Goal: Information Seeking & Learning: Understand process/instructions

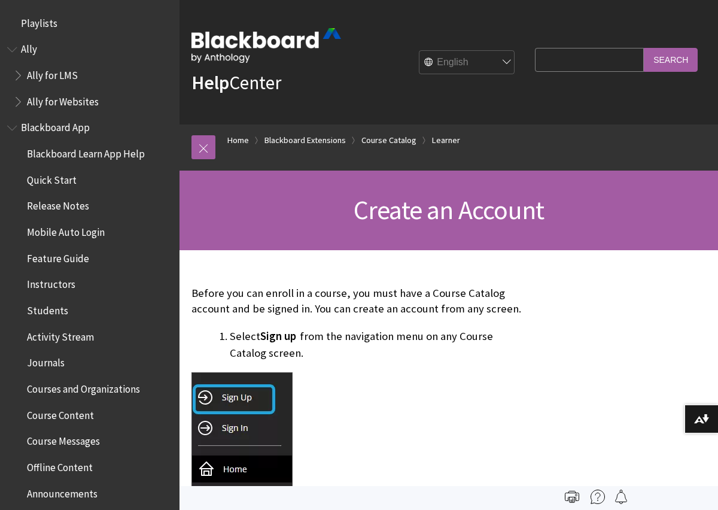
scroll to position [1303, 0]
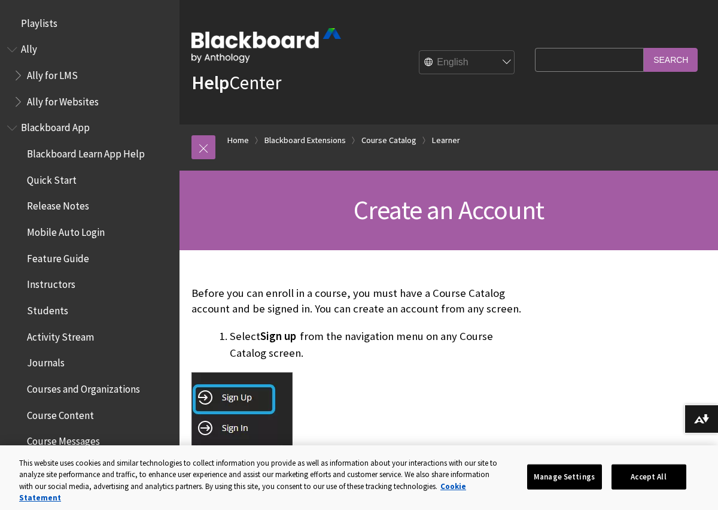
scroll to position [1303, 0]
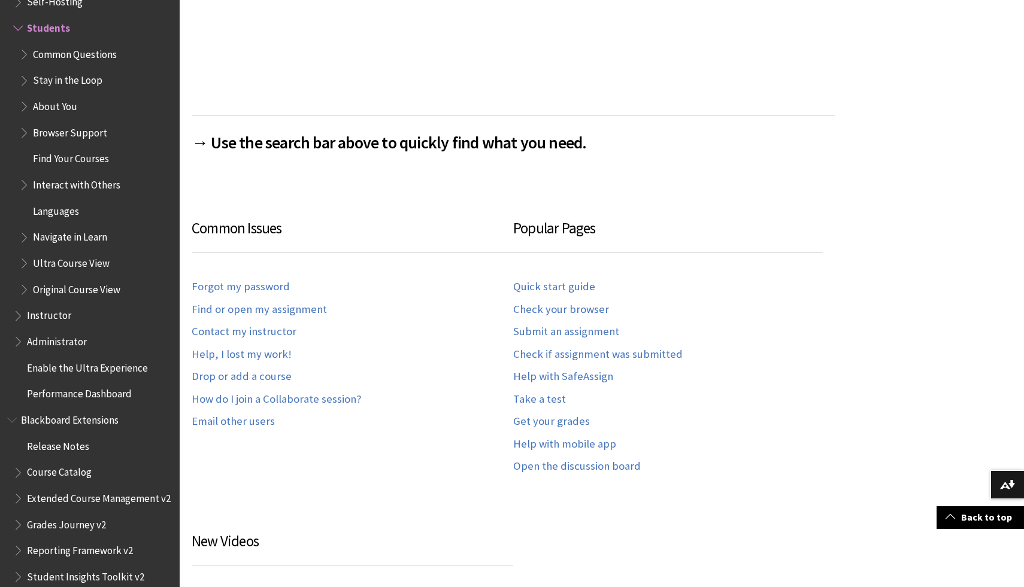
scroll to position [604, 0]
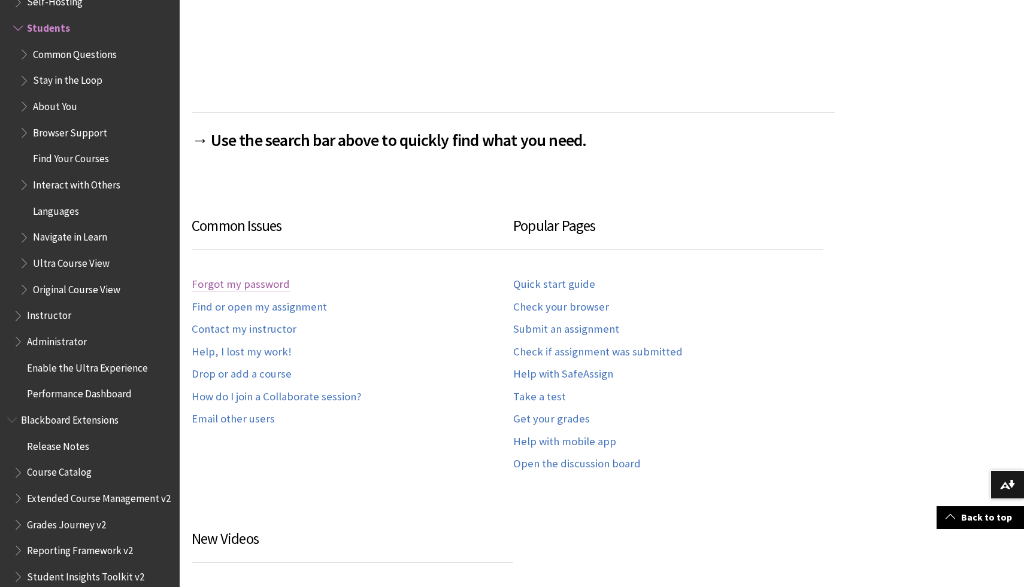
click at [267, 282] on link "Forgot my password" at bounding box center [241, 285] width 98 height 14
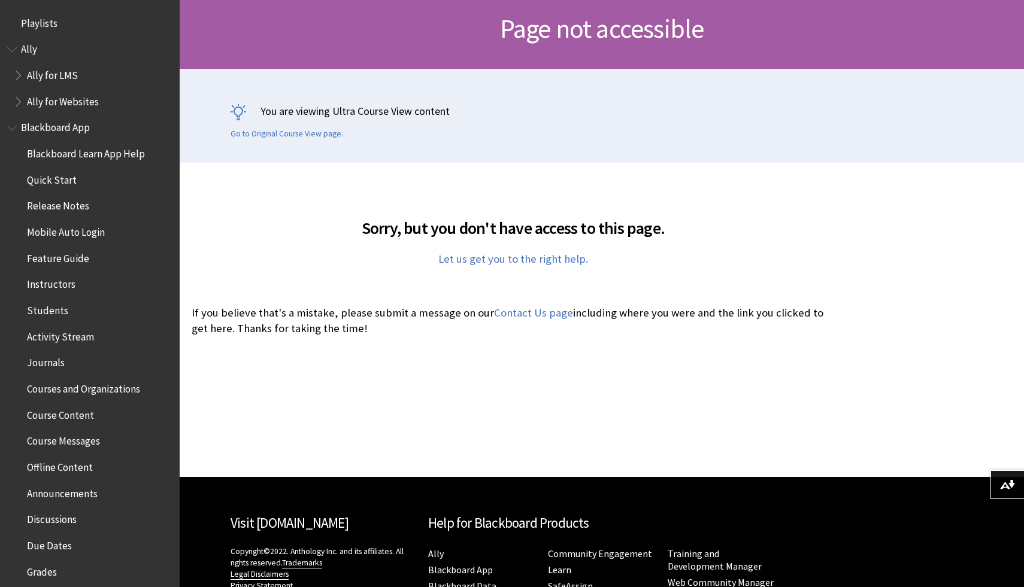
scroll to position [189, 0]
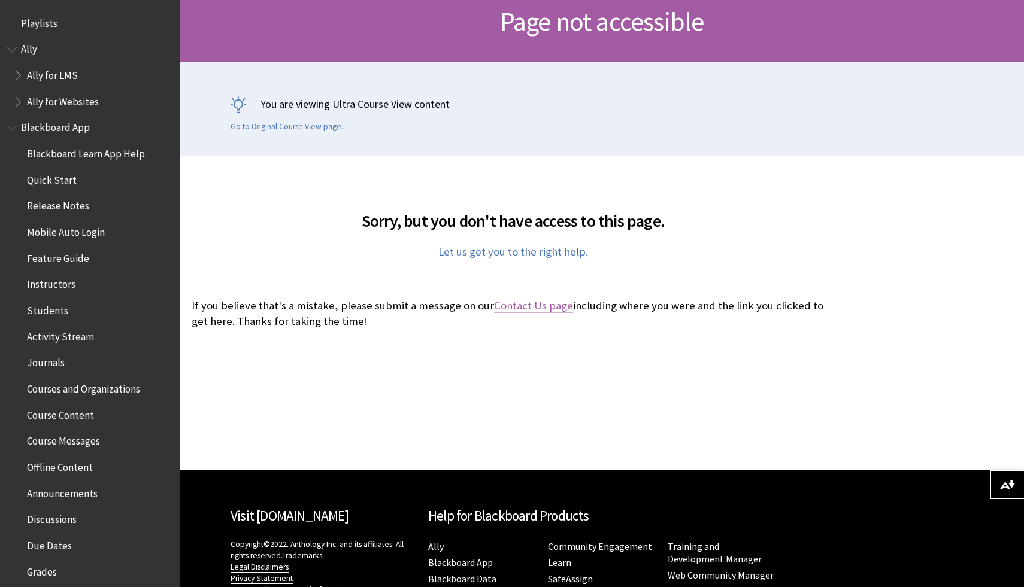
click at [542, 306] on link "Contact Us page" at bounding box center [533, 306] width 79 height 14
